Goal: Task Accomplishment & Management: Complete application form

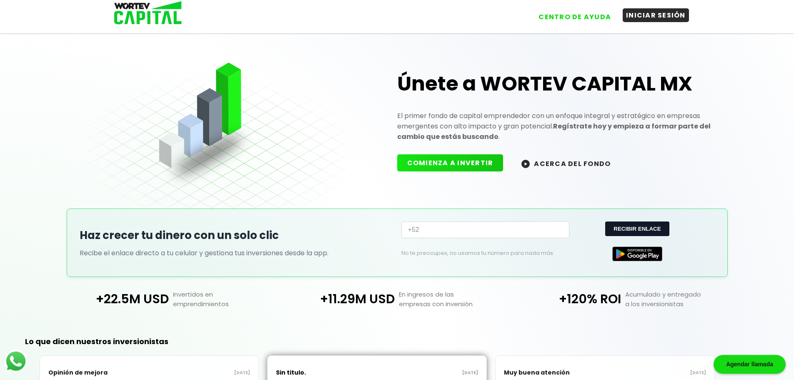
click at [642, 14] on button "INICIAR SESIÓN" at bounding box center [655, 15] width 66 height 14
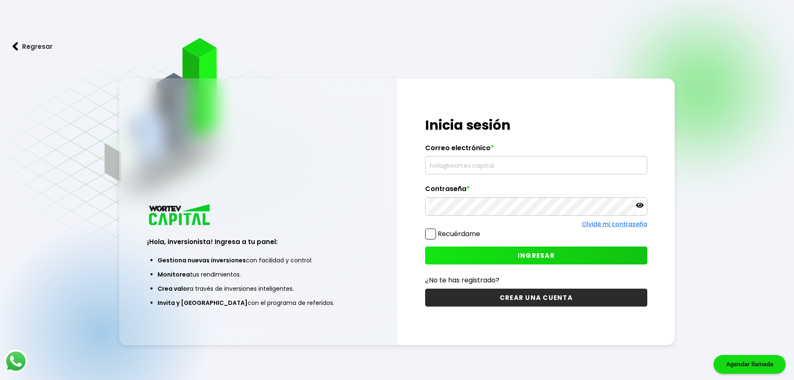
click at [485, 161] on input "text" at bounding box center [536, 164] width 215 height 17
type input "c"
type input "[EMAIL_ADDRESS][DOMAIN_NAME]"
click at [640, 204] on icon at bounding box center [639, 204] width 7 height 7
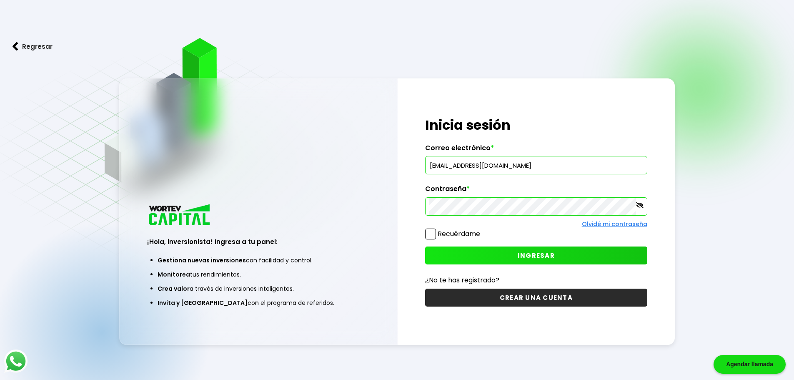
click at [432, 235] on span at bounding box center [430, 233] width 11 height 11
click at [482, 230] on input "Recuérdame" at bounding box center [482, 230] width 0 height 0
click at [520, 252] on span "INGRESAR" at bounding box center [535, 255] width 37 height 9
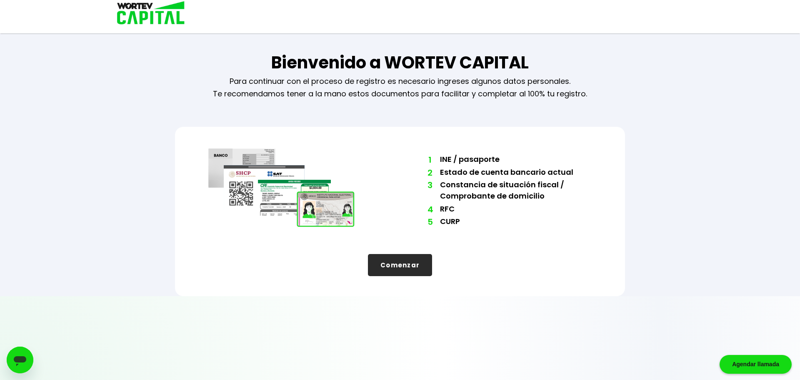
click at [410, 265] on button "Comenzar" at bounding box center [400, 265] width 64 height 22
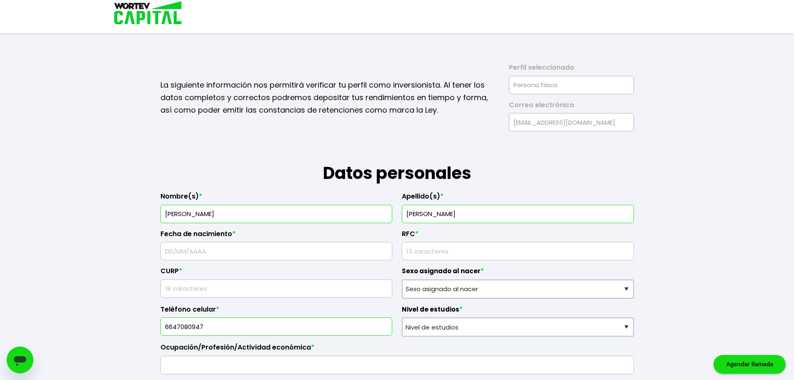
click at [247, 100] on p "La siguiente información nos permitirá verificar tu perfil como inversionista. …" at bounding box center [328, 97] width 337 height 37
click at [463, 114] on p "La siguiente información nos permitirá verificar tu perfil como inversionista. …" at bounding box center [328, 97] width 337 height 37
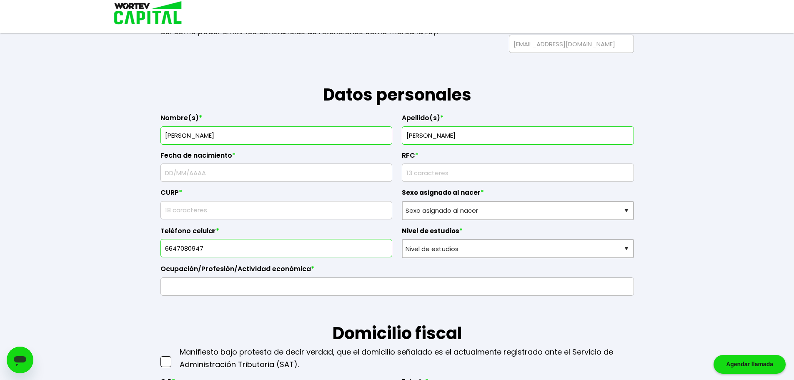
scroll to position [83, 0]
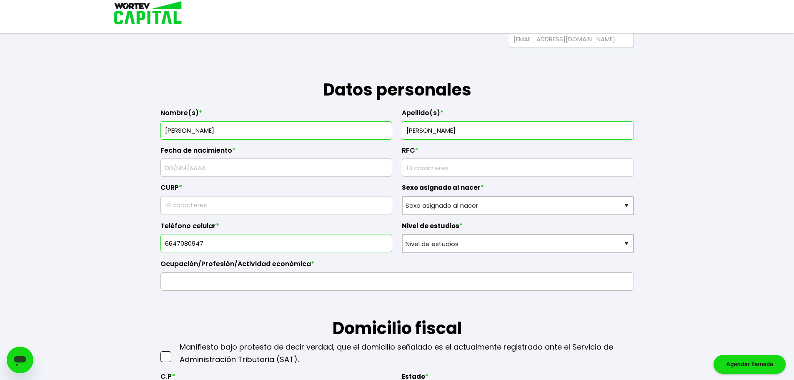
click at [198, 168] on input "text" at bounding box center [276, 167] width 225 height 17
type input "[DATE]"
click at [460, 167] on input "rfc" at bounding box center [517, 167] width 225 height 17
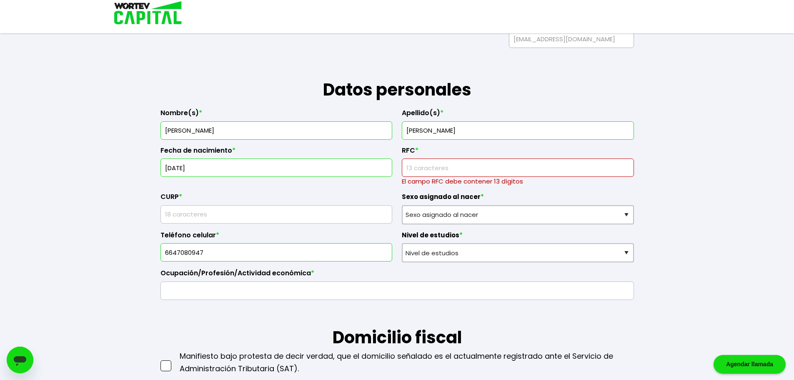
click at [443, 166] on input "rfc" at bounding box center [517, 167] width 225 height 17
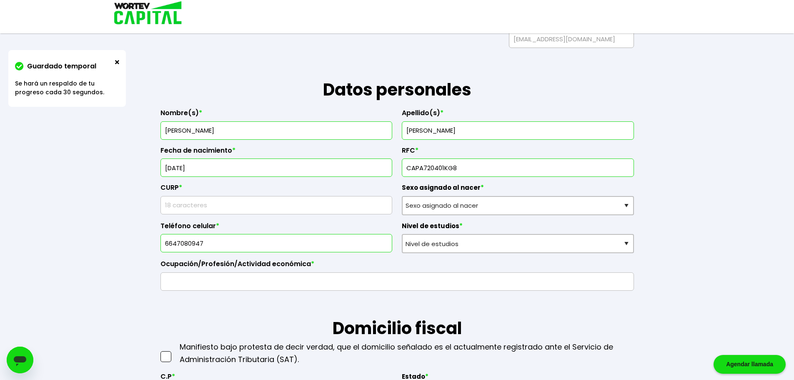
type input "CAPA720401KG8"
click at [296, 210] on input "text" at bounding box center [276, 204] width 225 height 17
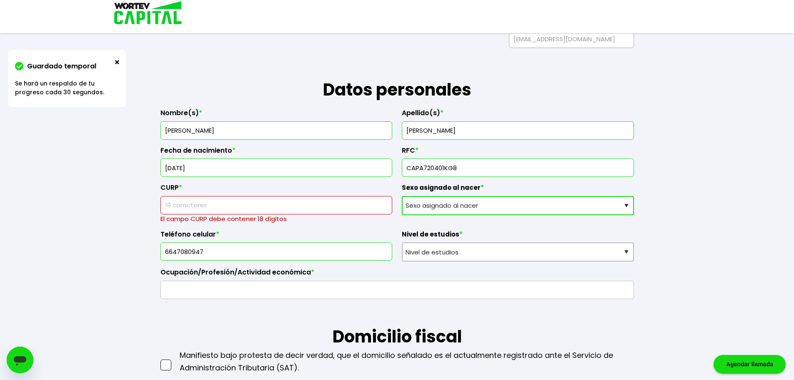
click at [622, 205] on select "Sexo asignado al nacer Hombre Mujer Prefiero no contestar" at bounding box center [518, 205] width 232 height 19
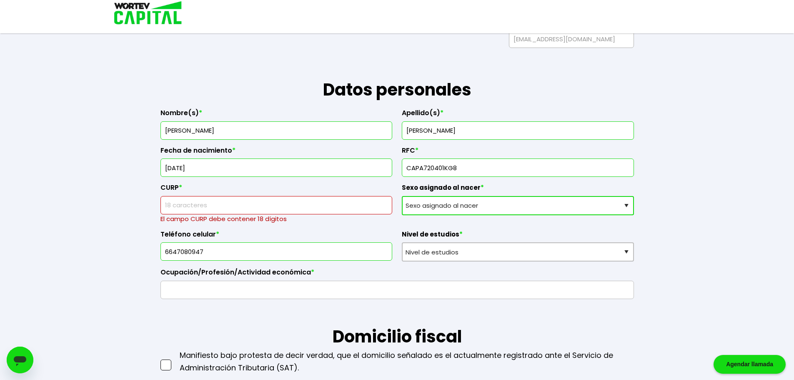
select select "Hombre"
click at [402, 196] on select "Sexo asignado al nacer Hombre Mujer Prefiero no contestar" at bounding box center [518, 205] width 232 height 19
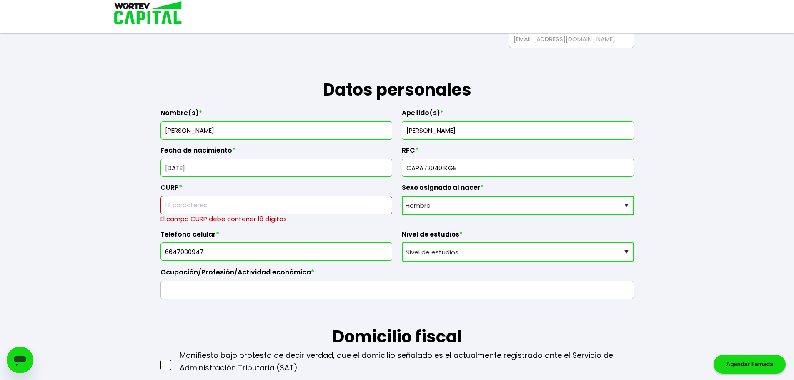
click at [624, 246] on select "Nivel de estudios Primaria Secundaria Bachillerato Licenciatura Posgrado" at bounding box center [518, 251] width 232 height 19
select select "Bachillerato"
click at [402, 242] on select "Nivel de estudios Primaria Secundaria Bachillerato Licenciatura Posgrado" at bounding box center [518, 251] width 232 height 19
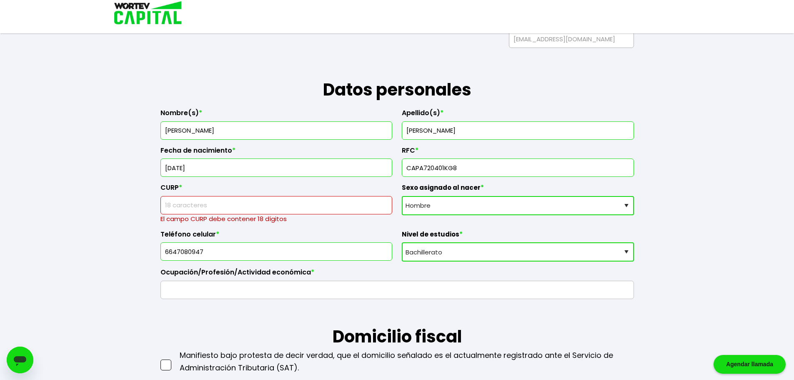
click at [311, 207] on input "text" at bounding box center [276, 204] width 225 height 17
click at [218, 204] on input "text" at bounding box center [276, 204] width 225 height 17
paste input "CAPA720401HDFSRB04"
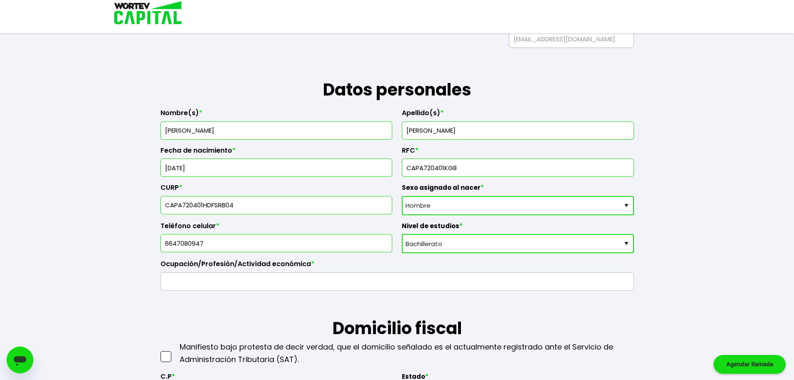
type input "CAPA720401HDFSRB04"
click at [223, 285] on input "text" at bounding box center [397, 280] width 466 height 17
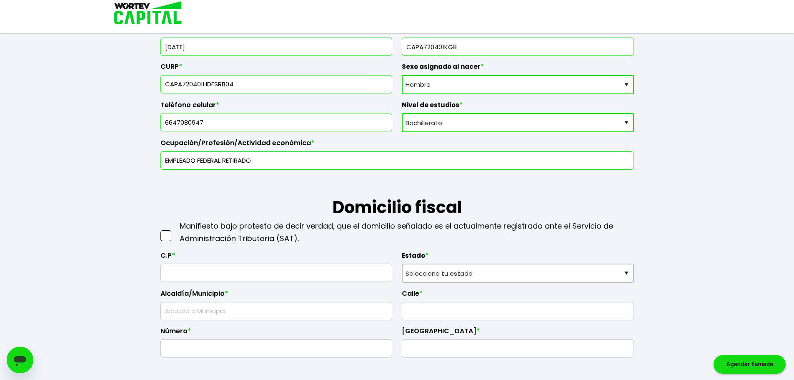
scroll to position [208, 0]
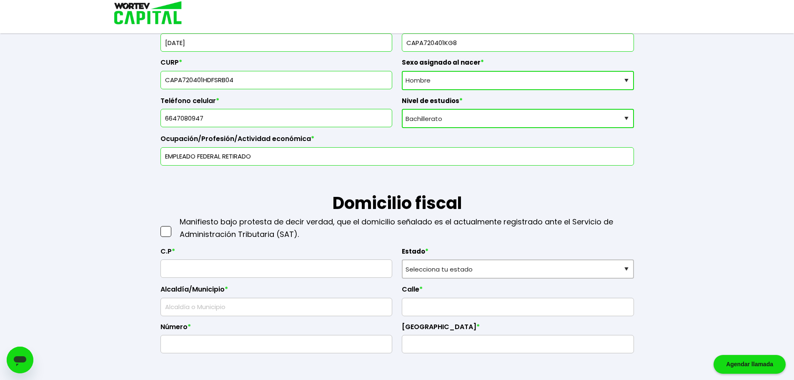
type input "EMPLEADO FEDERAL RETIRADO"
click at [167, 231] on span at bounding box center [165, 231] width 11 height 11
click at [175, 227] on input "checkbox" at bounding box center [175, 227] width 0 height 0
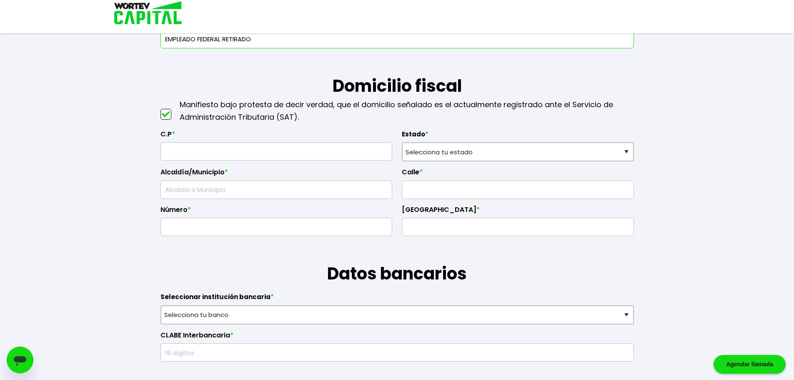
scroll to position [333, 0]
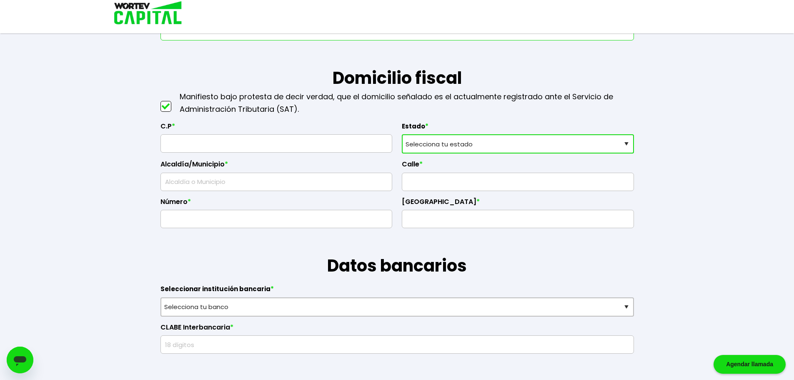
click at [620, 144] on select "Selecciona tu estado [GEOGRAPHIC_DATA] [GEOGRAPHIC_DATA][US_STATE] [GEOGRAPHIC_…" at bounding box center [518, 143] width 232 height 19
select select "BC"
click at [402, 134] on select "Selecciona tu estado [GEOGRAPHIC_DATA] [GEOGRAPHIC_DATA][US_STATE] [GEOGRAPHIC_…" at bounding box center [518, 143] width 232 height 19
click at [234, 147] on input "text" at bounding box center [276, 143] width 225 height 17
type input "22647"
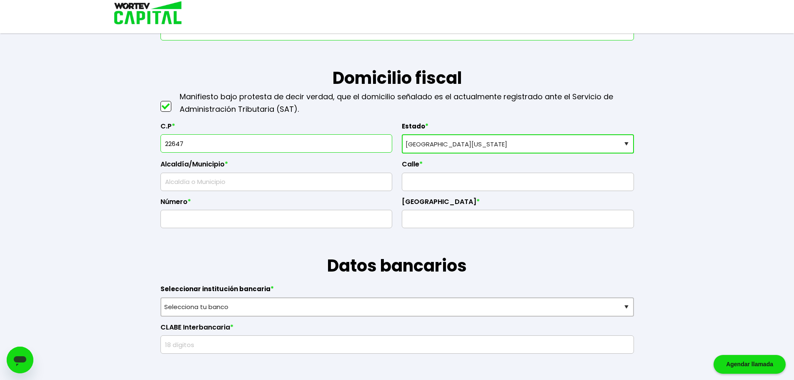
type input "Tijuana"
type input "Bonaterra"
type input "22647"
type input "SAN [PERSON_NAME]"
type input "8908"
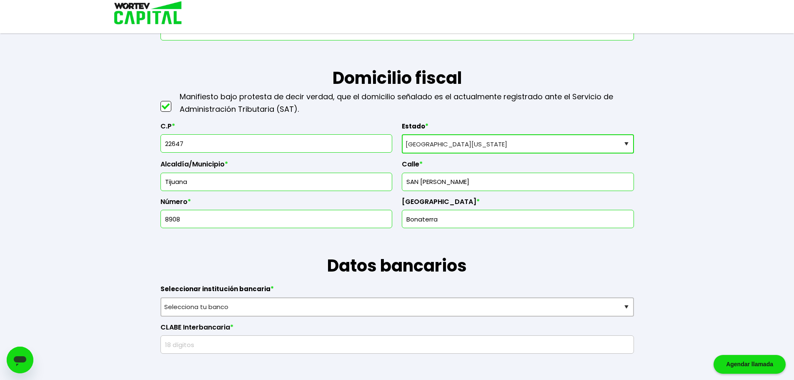
click at [510, 222] on input "Bonaterra" at bounding box center [517, 218] width 225 height 17
type input "B"
type input "COLINAS DE [US_STATE]"
click at [507, 268] on h1 "Datos bancarios" at bounding box center [396, 253] width 473 height 50
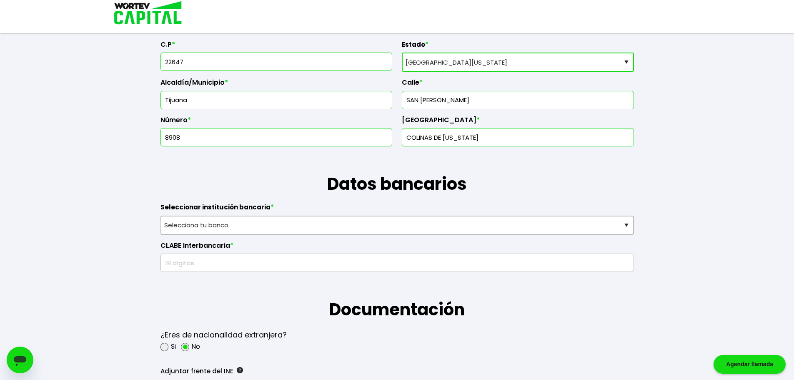
scroll to position [417, 0]
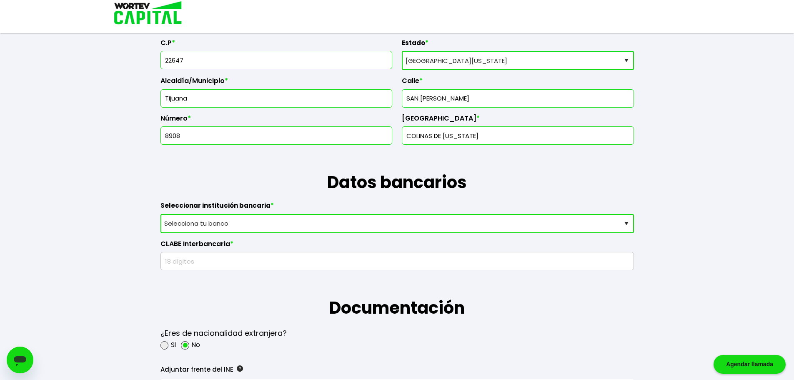
click at [318, 220] on select "Selecciona tu banco ABC Capital Actinver Afirme Albo ASP Banamex Banbajio Banco…" at bounding box center [396, 223] width 473 height 19
select select "BBVA Bancomer"
click at [160, 214] on select "Selecciona tu banco ABC Capital Actinver Afirme Albo ASP Banamex Banbajio Banco…" at bounding box center [396, 223] width 473 height 19
click at [241, 260] on input "text" at bounding box center [397, 260] width 466 height 17
type input "2881196324"
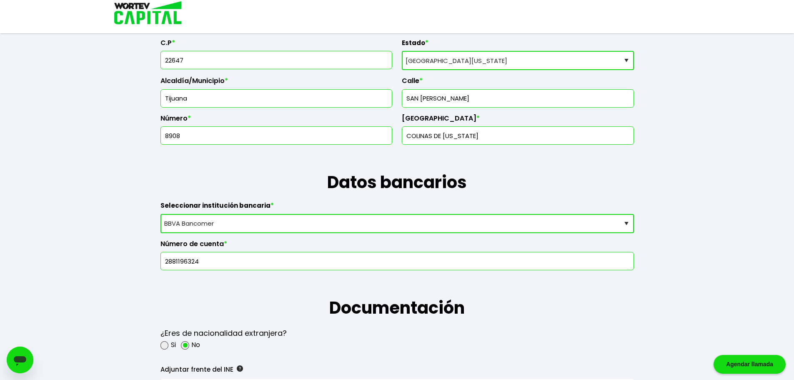
click at [649, 310] on div "[PERSON_NAME] temporal Se hará un respaldo de tu progreso cada 30 segundos. La …" at bounding box center [397, 286] width 794 height 1407
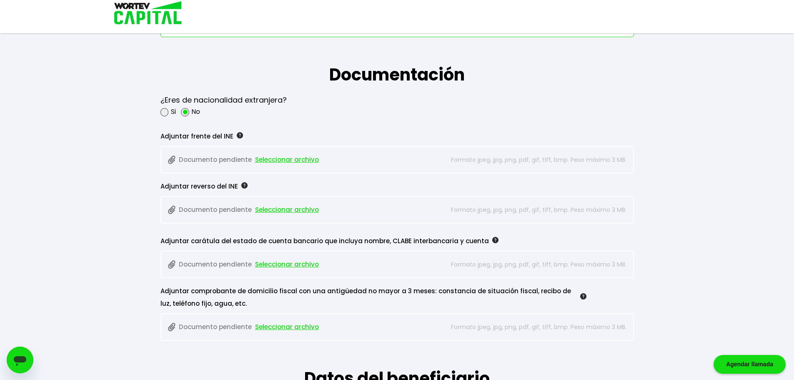
scroll to position [667, 0]
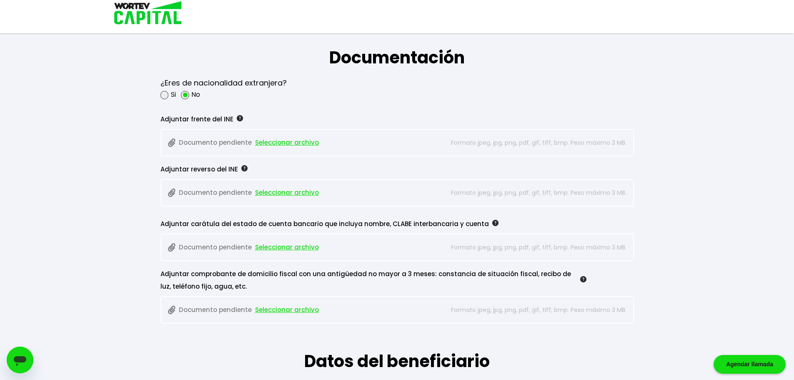
click at [116, 237] on div "[PERSON_NAME] temporal Se hará un respaldo de tu progreso cada 30 segundos. La …" at bounding box center [397, 36] width 794 height 1407
click at [278, 247] on span "Seleccionar archivo" at bounding box center [287, 247] width 64 height 12
click at [268, 247] on span "Seleccionar archivo" at bounding box center [287, 247] width 64 height 12
click at [265, 245] on span "Seleccionar archivo" at bounding box center [287, 247] width 64 height 12
click at [277, 307] on span "Seleccionar archivo" at bounding box center [287, 309] width 64 height 12
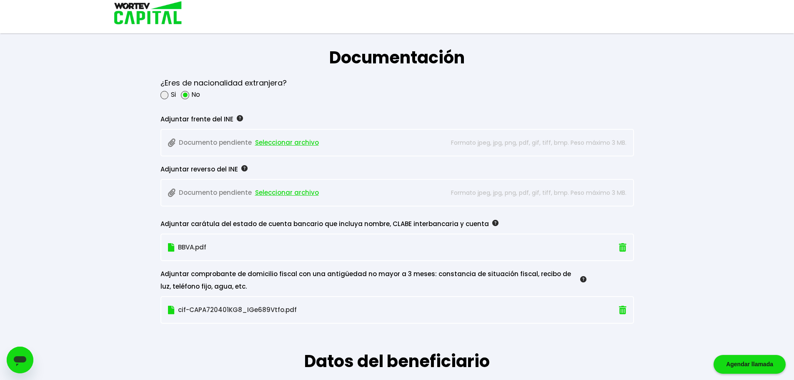
click at [293, 145] on span "Seleccionar archivo" at bounding box center [287, 142] width 64 height 12
click at [290, 195] on span "Seleccionar archivo" at bounding box center [287, 192] width 64 height 12
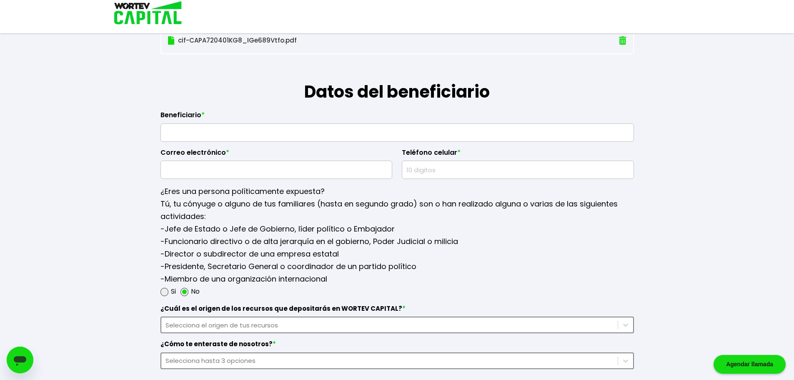
scroll to position [861, 0]
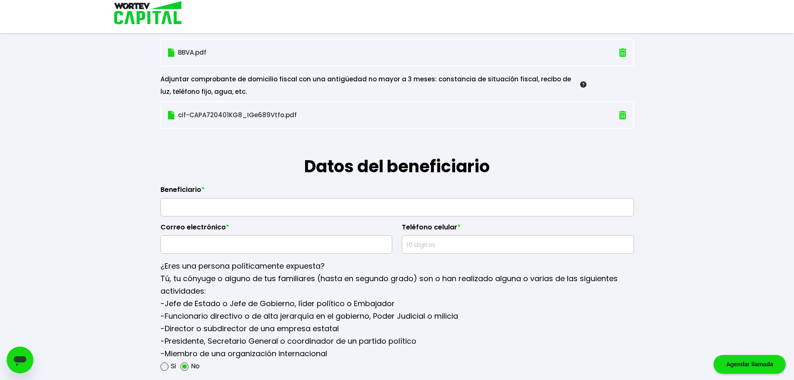
click at [194, 203] on input "text" at bounding box center [397, 206] width 466 height 17
type input "[PERSON_NAME]"
type input "[EMAIL_ADDRESS][DOMAIN_NAME]"
click at [513, 247] on input "text" at bounding box center [517, 243] width 225 height 17
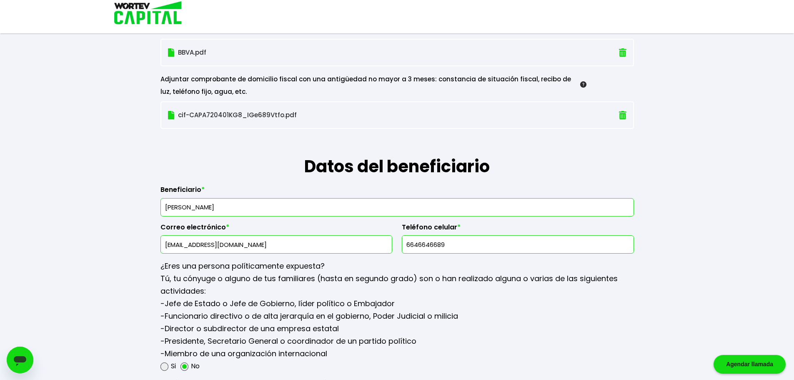
type input "6646646689"
click at [579, 300] on p "-Jefe de Estado o Jefe de Gobierno, líder político o Embajador -Funcionario dir…" at bounding box center [396, 328] width 473 height 62
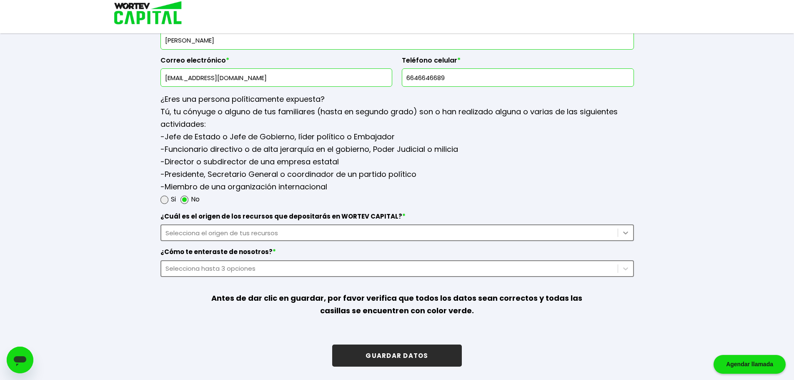
click at [624, 230] on icon at bounding box center [625, 232] width 8 height 8
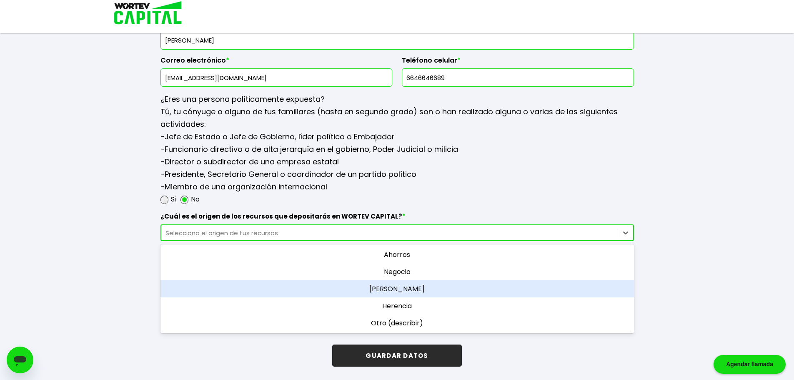
click at [403, 288] on div "[PERSON_NAME]" at bounding box center [396, 288] width 473 height 17
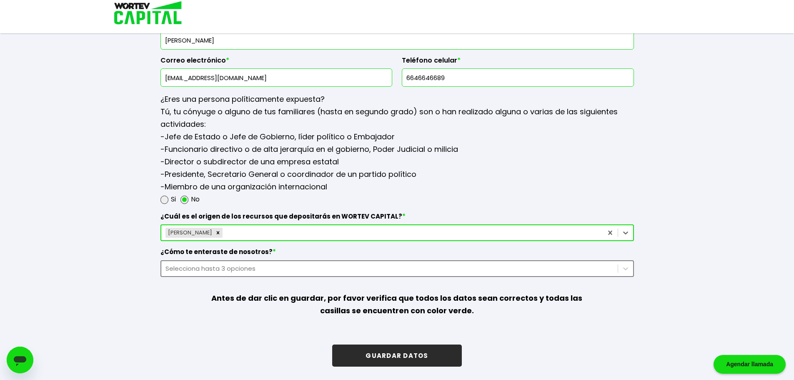
click at [285, 271] on div "Selecciona hasta 3 opciones" at bounding box center [389, 268] width 448 height 10
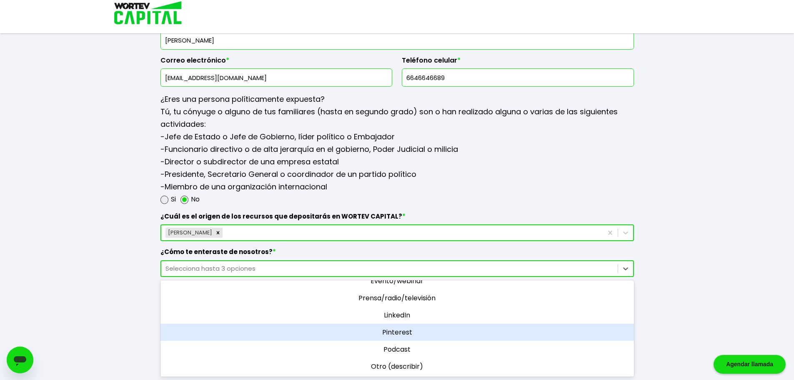
scroll to position [0, 0]
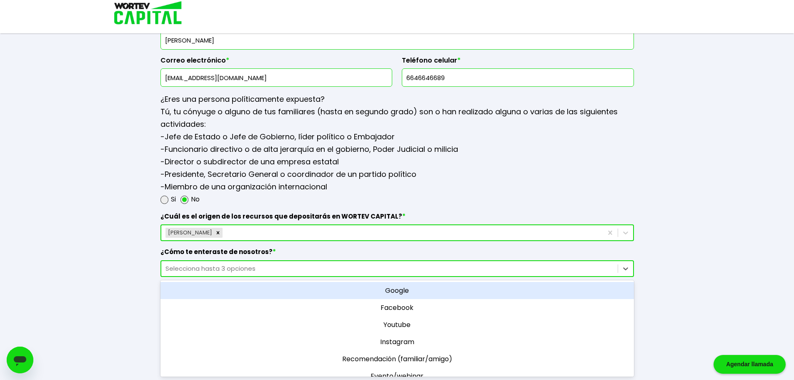
drag, startPoint x: 395, startPoint y: 291, endPoint x: 400, endPoint y: 291, distance: 4.6
click at [395, 291] on div "Google" at bounding box center [396, 290] width 473 height 17
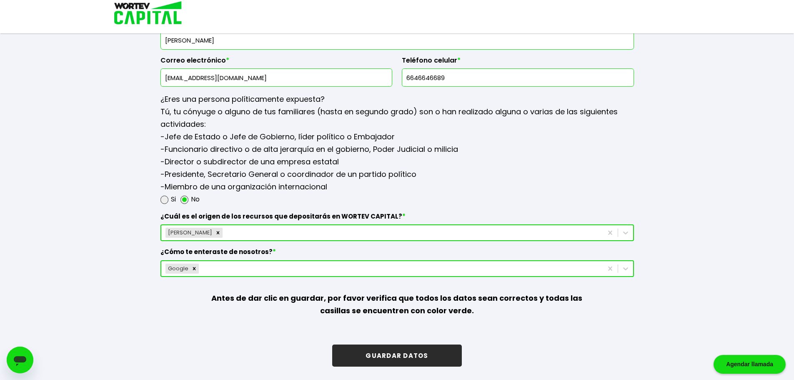
click at [400, 354] on button "GUARDAR DATOS" at bounding box center [396, 355] width 129 height 22
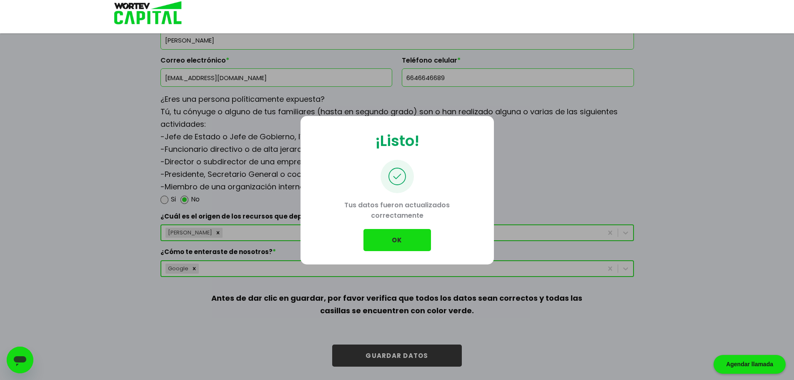
click at [400, 235] on button "OK" at bounding box center [396, 240] width 67 height 22
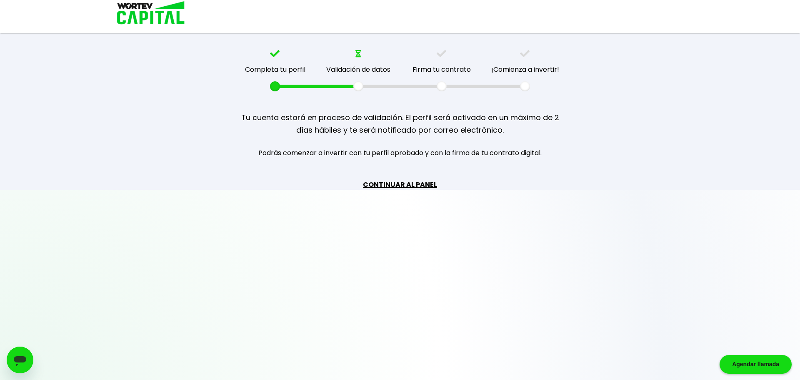
click at [408, 185] on link "CONTINUAR AL PANEL" at bounding box center [400, 184] width 74 height 10
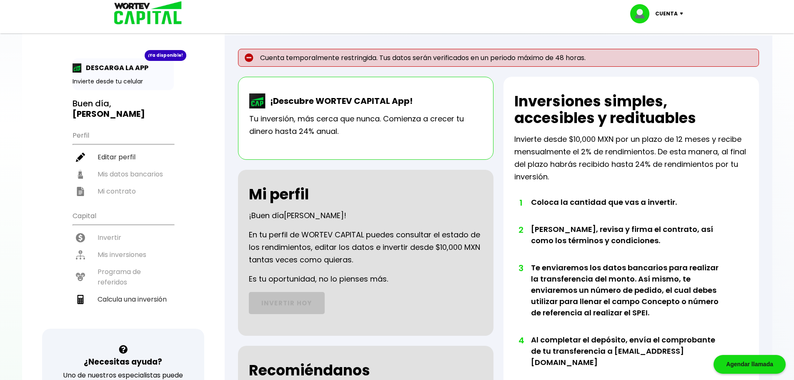
click at [171, 57] on div "¡Ya disponible!" at bounding box center [166, 55] width 42 height 11
click at [77, 69] on img at bounding box center [76, 67] width 9 height 9
click at [122, 75] on div "¡Ya disponible! DESCARGA LA APP Invierte desde tu celular" at bounding box center [122, 74] width 101 height 32
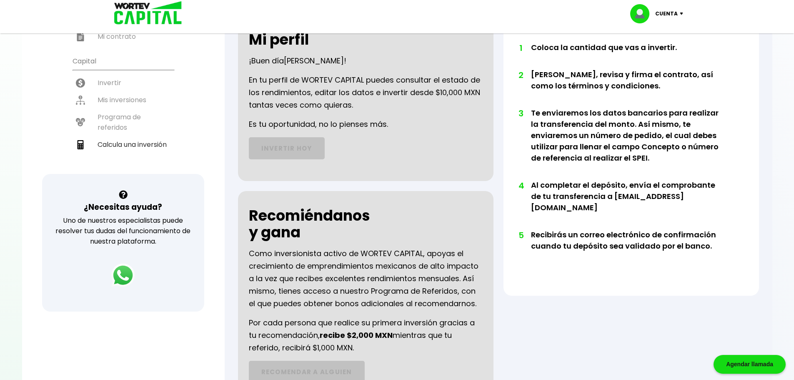
scroll to position [257, 0]
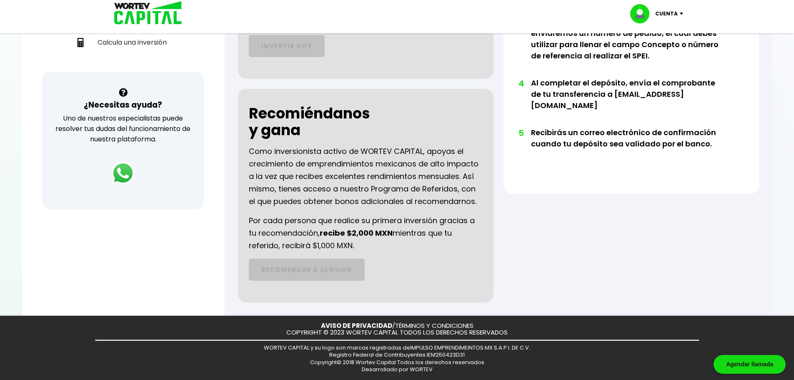
click at [114, 288] on div at bounding box center [397, 190] width 794 height 380
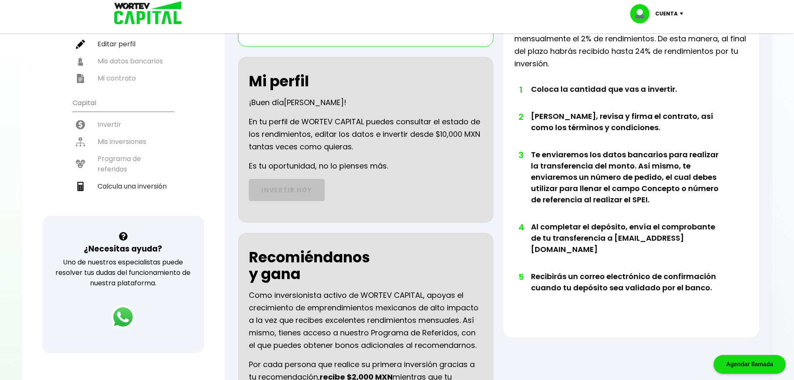
scroll to position [0, 0]
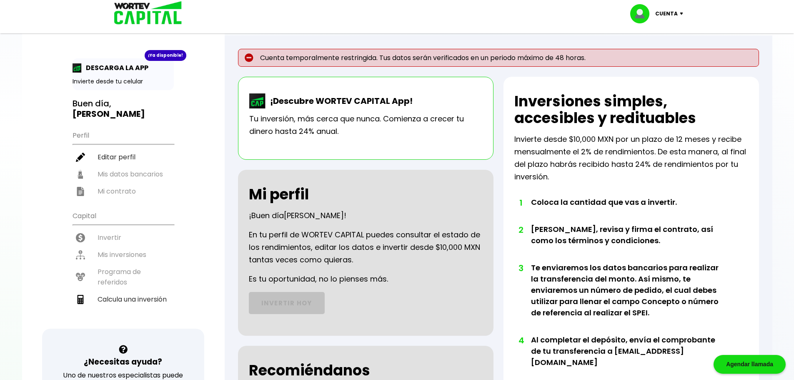
click at [677, 16] on p "Cuenta" at bounding box center [666, 13] width 22 height 12
click at [763, 79] on div "Cuenta temporalmente restringida. Tus datos serán verificados en un periodo máx…" at bounding box center [498, 303] width 547 height 537
click at [232, 122] on div "Cuenta temporalmente restringida. Tus datos serán verificados en un periodo máx…" at bounding box center [498, 303] width 547 height 537
click at [295, 112] on p "Tu inversión, más cerca que nunca. Comienza a crecer tu dinero hasta 24% anual." at bounding box center [365, 124] width 233 height 25
click at [250, 102] on img at bounding box center [257, 100] width 17 height 15
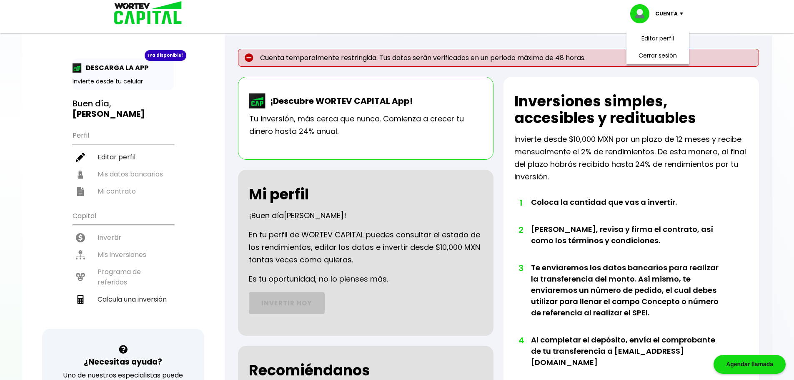
drag, startPoint x: 270, startPoint y: 100, endPoint x: 344, endPoint y: 100, distance: 73.3
click at [271, 100] on p "¡Descubre WORTEV CAPITAL App!" at bounding box center [339, 101] width 147 height 12
click at [377, 99] on p "¡Descubre WORTEV CAPITAL App!" at bounding box center [339, 101] width 147 height 12
click at [364, 148] on div "¡Descubre WORTEV CAPITAL App! Tu inversión, más cerca que nunca. Comienza a cre…" at bounding box center [365, 118] width 255 height 83
click at [529, 20] on div "Cuenta Editar perfil Cerrar sesión" at bounding box center [396, 13] width 583 height 27
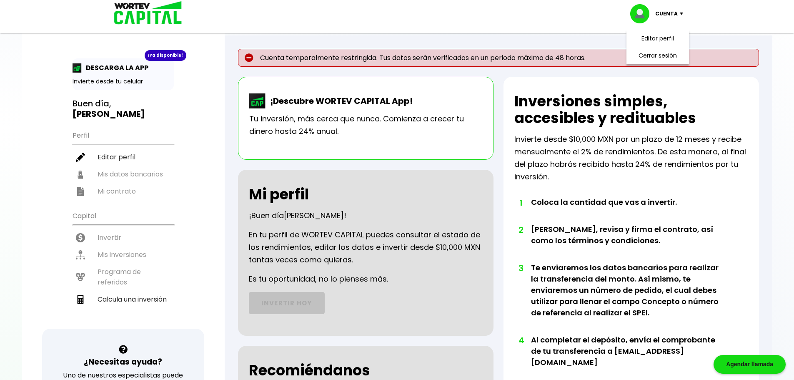
click at [722, 17] on div "Cuenta Editar perfil Cerrar sesión" at bounding box center [397, 16] width 794 height 33
click at [580, 34] on div at bounding box center [397, 190] width 794 height 380
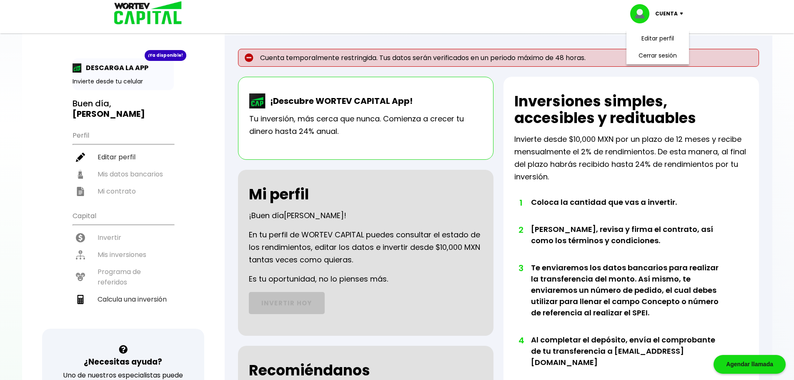
click at [680, 10] on div "Cuenta" at bounding box center [659, 13] width 59 height 19
click at [575, 25] on div "Cuenta Editar perfil Cerrar sesión" at bounding box center [396, 13] width 583 height 27
click at [252, 160] on div "Cuenta temporalmente restringida. Tus datos serán verificados en un periodo máx…" at bounding box center [498, 303] width 547 height 537
click at [0, 245] on div at bounding box center [397, 190] width 794 height 380
click at [30, 206] on div "¡Ya disponible! DESCARGA LA APP Invierte desde tu celular Buen día, ABRAHAM ALE…" at bounding box center [123, 272] width 202 height 528
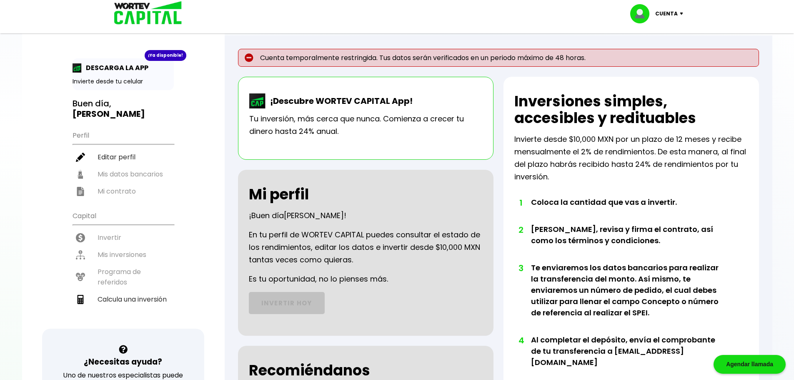
click at [231, 236] on div "Cuenta temporalmente restringida. Tus datos serán verificados en un periodo máx…" at bounding box center [498, 303] width 547 height 537
click at [229, 271] on div "Cuenta temporalmente restringida. Tus datos serán verificados en un periodo máx…" at bounding box center [498, 303] width 547 height 537
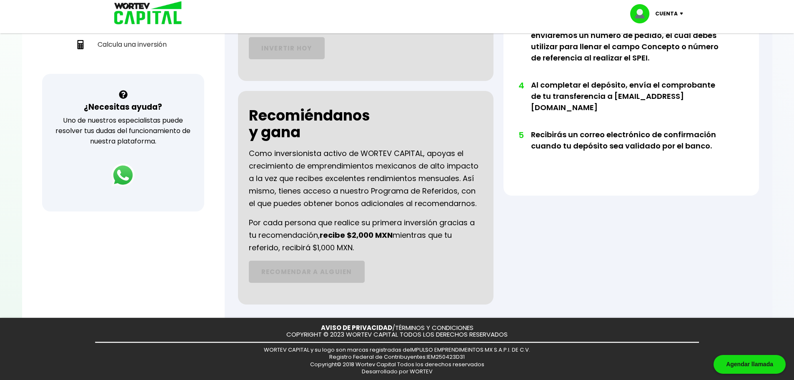
scroll to position [257, 0]
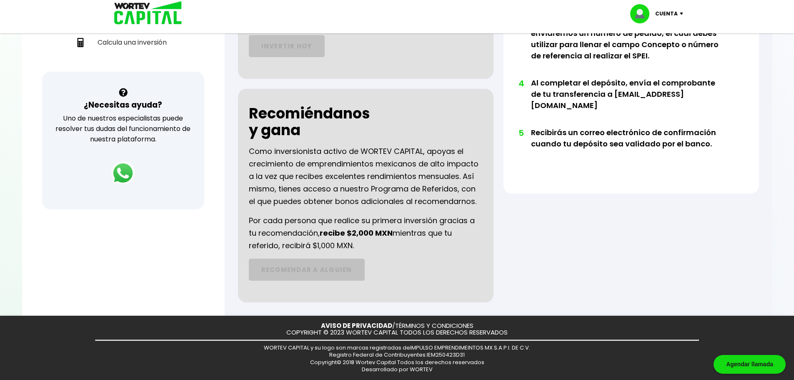
click at [115, 274] on div "¡Ya disponible! DESCARGA LA APP Invierte desde tu celular Buen día, ABRAHAM ALE…" at bounding box center [123, 16] width 202 height 528
click at [533, 232] on div "Inversiones simples, accesibles y redituables Invierte desde $10,000 MXN por un…" at bounding box center [630, 61] width 255 height 482
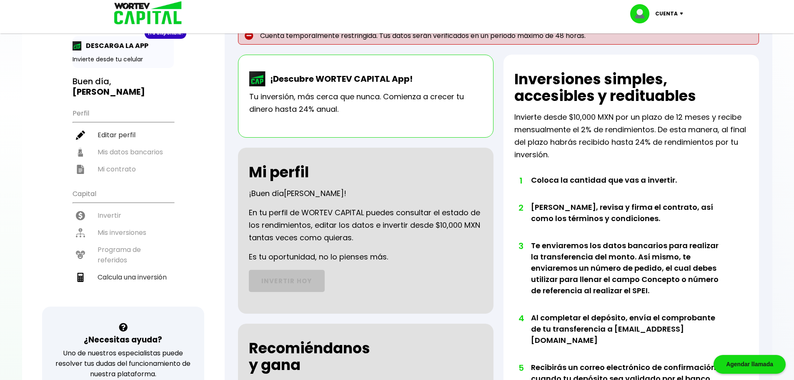
scroll to position [0, 0]
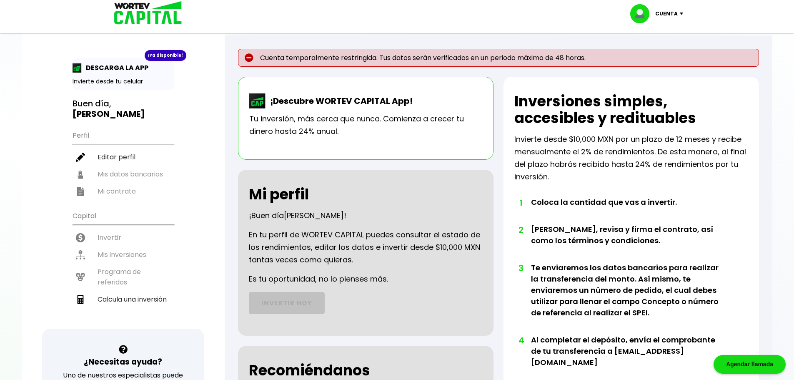
click at [135, 10] on img at bounding box center [145, 13] width 80 height 27
